Goal: Information Seeking & Learning: Check status

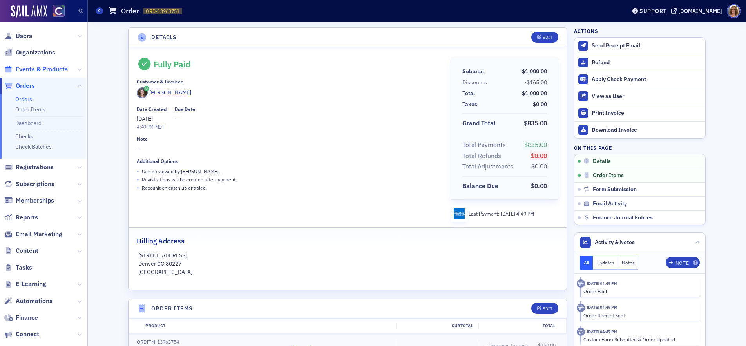
click at [47, 69] on span "Events & Products" at bounding box center [42, 69] width 52 height 9
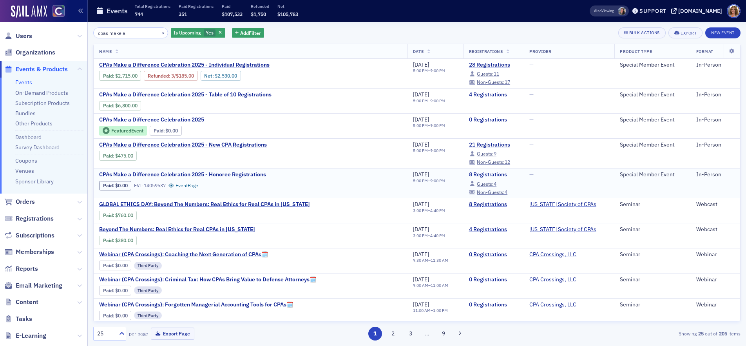
type input "cpas make a"
click at [471, 175] on link "8 Registrations" at bounding box center [494, 174] width 50 height 7
click at [469, 94] on link "4 Registrations" at bounding box center [494, 94] width 50 height 7
click at [472, 144] on link "21 Registrations" at bounding box center [494, 144] width 50 height 7
click at [160, 32] on button "×" at bounding box center [163, 32] width 7 height 7
